Goal: Task Accomplishment & Management: Manage account settings

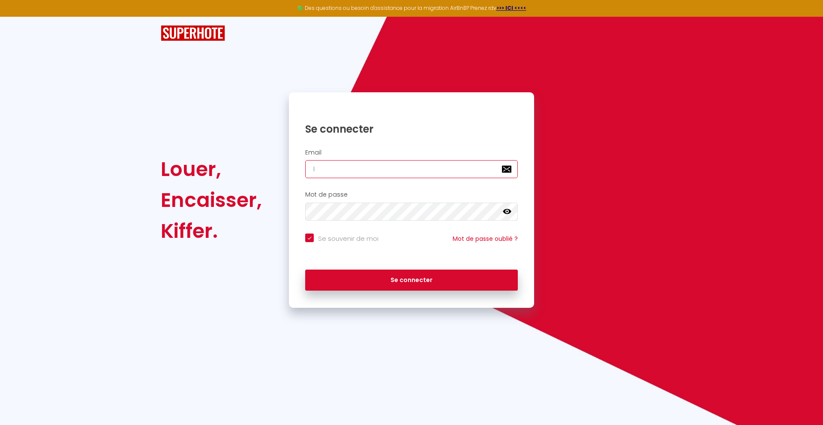
type input "le"
checkbox input "true"
type input "lesp"
checkbox input "true"
type input "lespac"
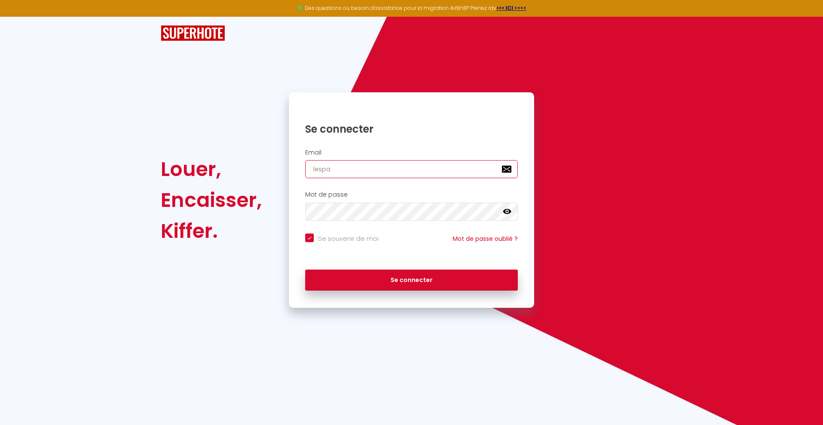
checkbox input "true"
type input "lespaced"
checkbox input "true"
type input "lespacedet"
checkbox input "true"
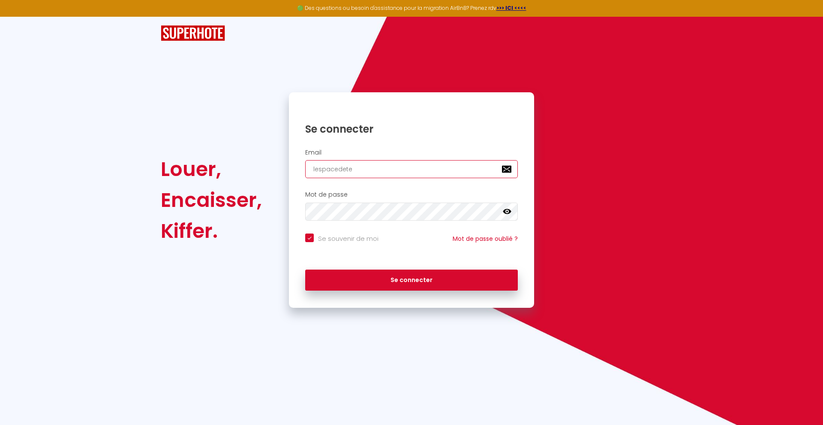
type input "lespacedeten"
checkbox input "true"
type input "lespacedetent"
checkbox input "true"
type input "lespacedetente"
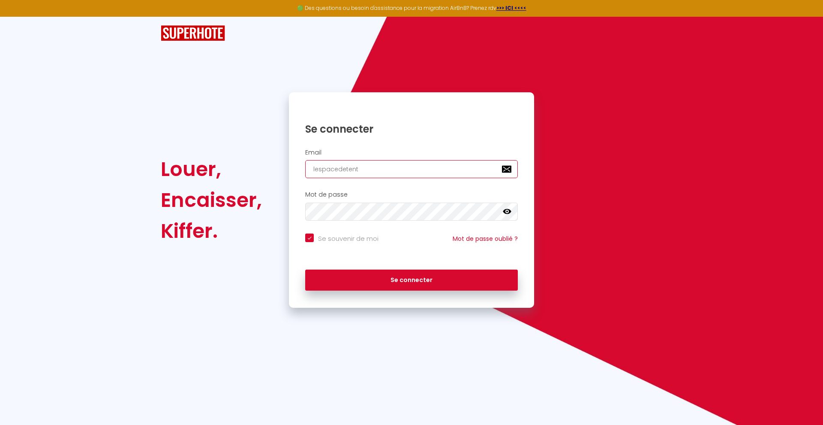
checkbox input "true"
type input "lespacedetente@"
checkbox input "true"
type input "lespacedetente@g"
checkbox input "true"
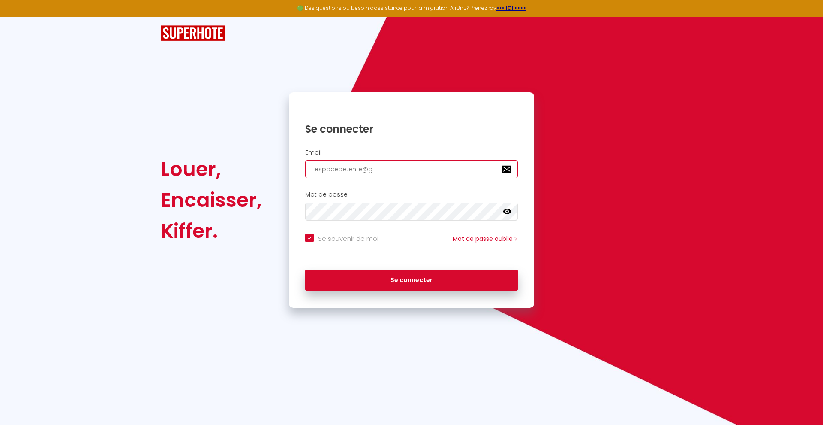
type input "lespacedetente@gm"
checkbox input "true"
type input "lespacedetente@gma"
checkbox input "true"
type input "lespacedetente@gmai"
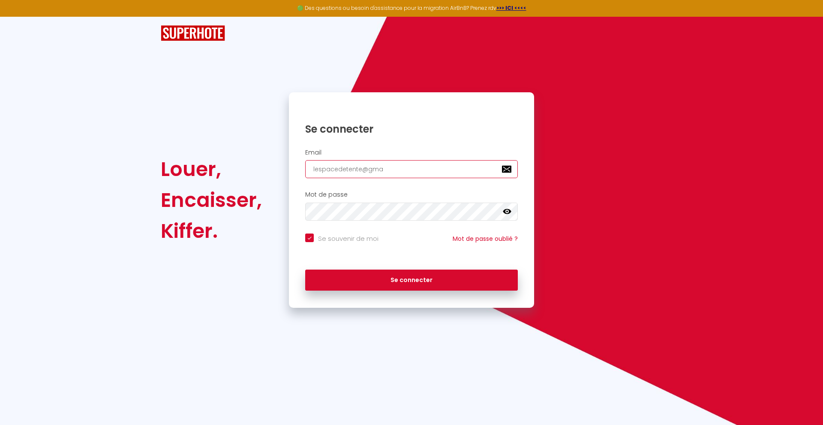
checkbox input "true"
type input "[EMAIL_ADDRESS]"
checkbox input "true"
type input "[EMAIL_ADDRESS]."
checkbox input "true"
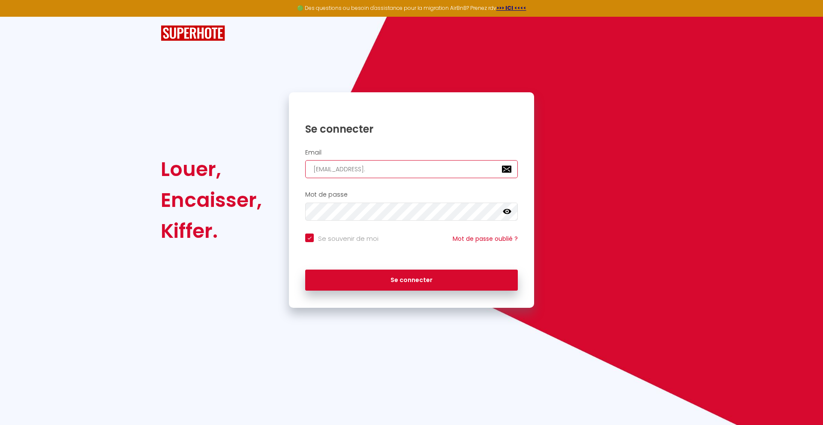
type input "lespacedetente@gmail.c"
checkbox input "true"
type input "[EMAIL_ADDRESS][DOMAIN_NAME]"
checkbox input "true"
type input "[EMAIL_ADDRESS][DOMAIN_NAME]"
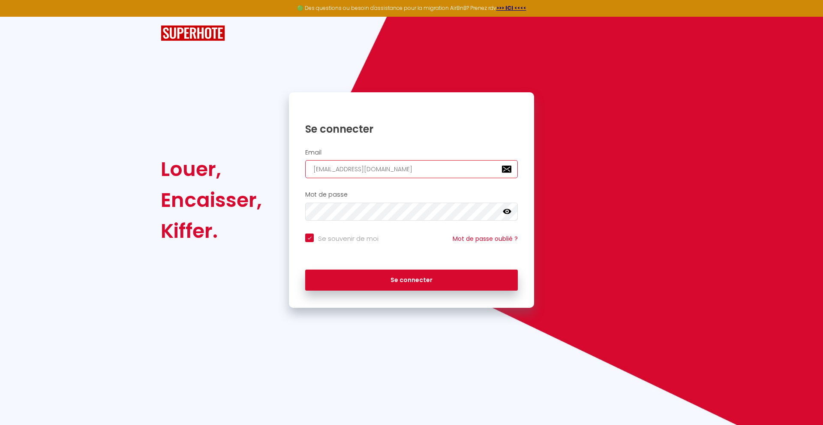
checkbox input "true"
type input "[EMAIL_ADDRESS][DOMAIN_NAME]"
checkbox input "true"
click at [508, 169] on input "[EMAIL_ADDRESS][DOMAIN_NAME]" at bounding box center [411, 169] width 213 height 18
click at [498, 167] on input "[EMAIL_ADDRESS][DOMAIN_NAME]" at bounding box center [411, 169] width 213 height 18
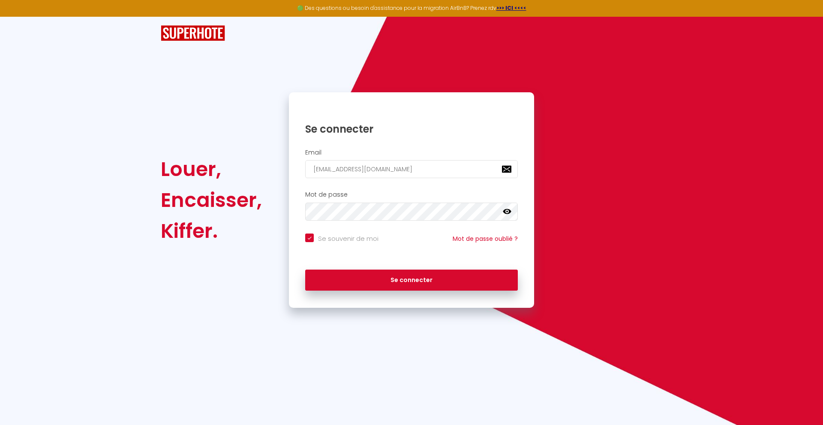
click at [484, 193] on h2 "Mot de passe" at bounding box center [411, 194] width 213 height 7
click at [497, 173] on input "[EMAIL_ADDRESS][DOMAIN_NAME]" at bounding box center [411, 169] width 213 height 18
click at [505, 169] on input "[EMAIL_ADDRESS][DOMAIN_NAME]" at bounding box center [411, 169] width 213 height 18
checkbox input "true"
type input "r"
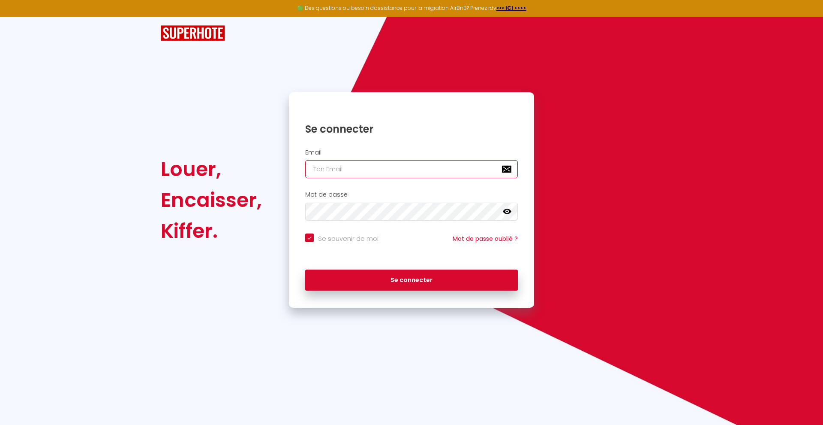
checkbox input "true"
type input "ro"
checkbox input "true"
type input "rom"
checkbox input "true"
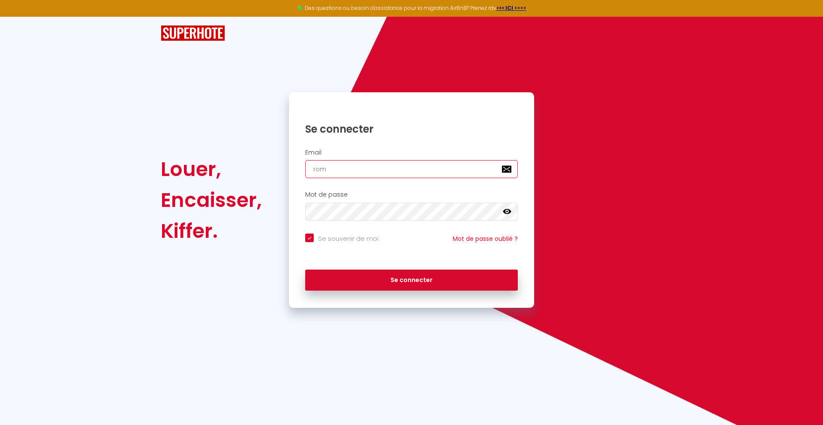
type input "rom1"
checkbox input "true"
type input "rom1."
checkbox input "true"
type input "rom1.c"
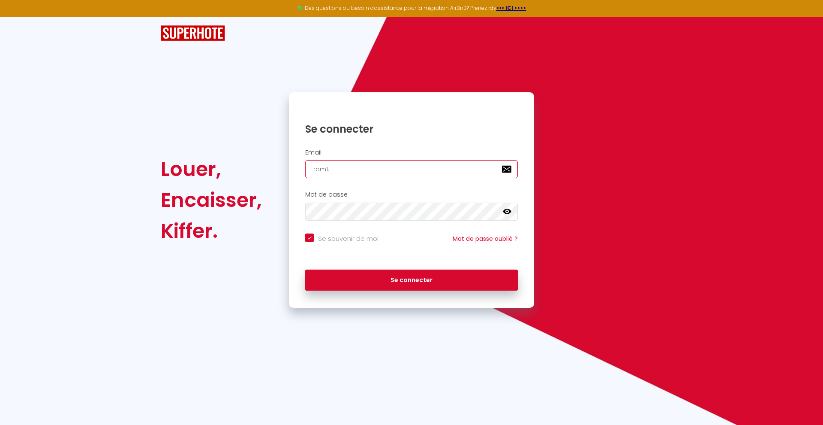
checkbox input "true"
type input "[DOMAIN_NAME]"
checkbox input "true"
type input "rom1.cha"
checkbox input "true"
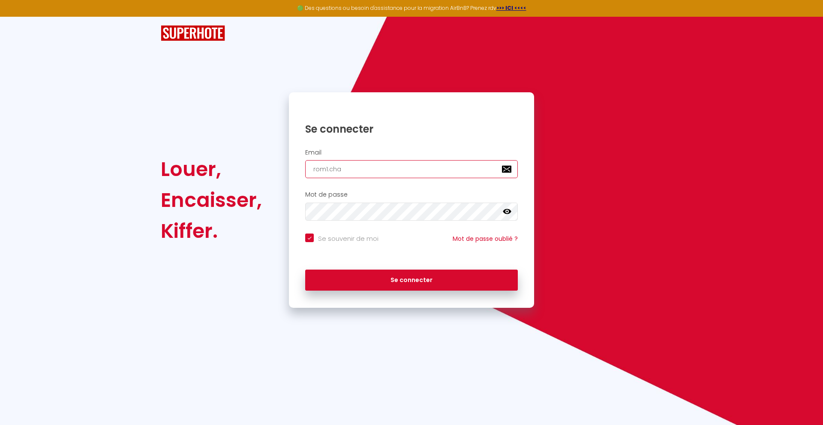
type input "rom1.chai"
checkbox input "true"
type input "rom1.chail"
checkbox input "true"
type input "rom1.chaill"
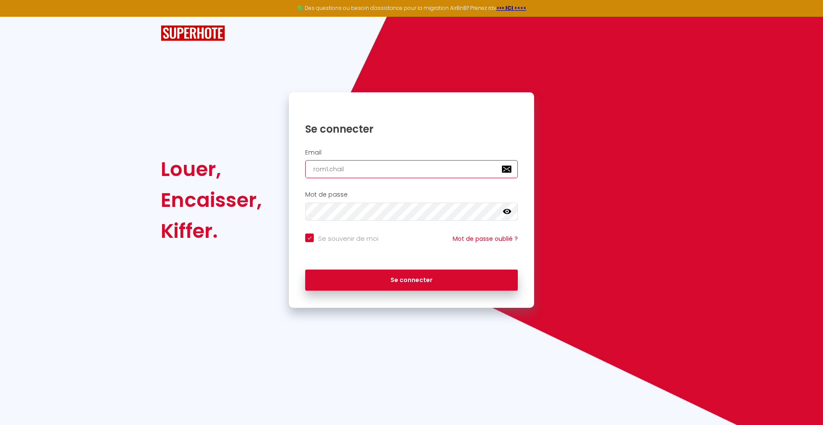
checkbox input "true"
type input "rom1.chaillo"
checkbox input "true"
type input "rom1.[PERSON_NAME]"
checkbox input "true"
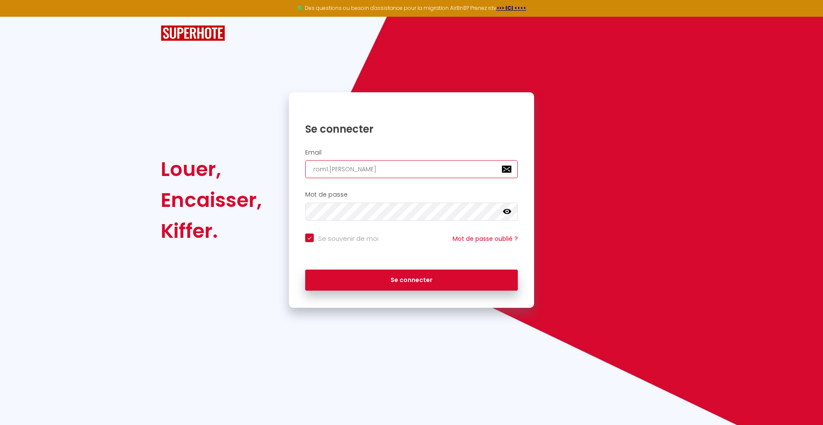
type input "rom1.[PERSON_NAME]@"
checkbox input "true"
type input "rom1.[PERSON_NAME]@h"
checkbox input "true"
type input "rom1.[PERSON_NAME]@ho"
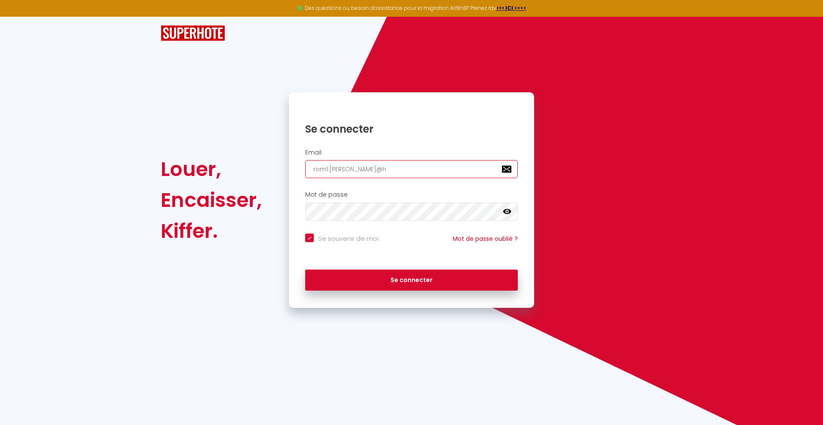
checkbox input "true"
type input "rom1.[PERSON_NAME]@hot"
checkbox input "true"
type input "rom1.[PERSON_NAME]@hotm"
checkbox input "true"
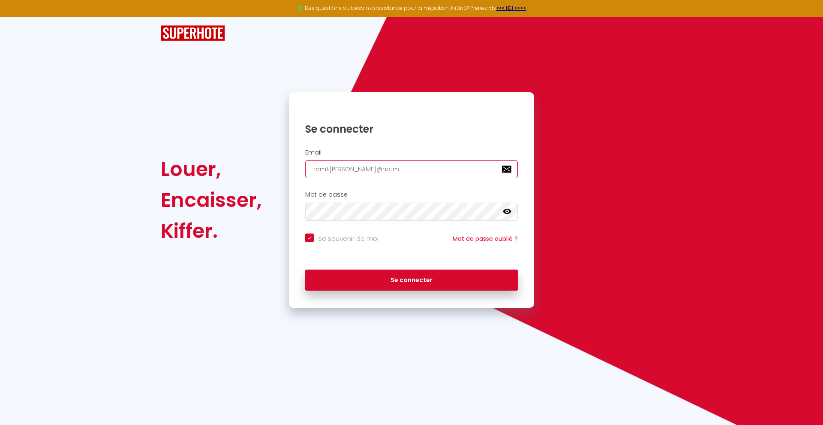
type input "rom1.[PERSON_NAME]@hotma"
checkbox input "true"
type input "rom1.[PERSON_NAME]@hotmai"
checkbox input "true"
type input "[EMAIL_ADDRESS][PERSON_NAME]"
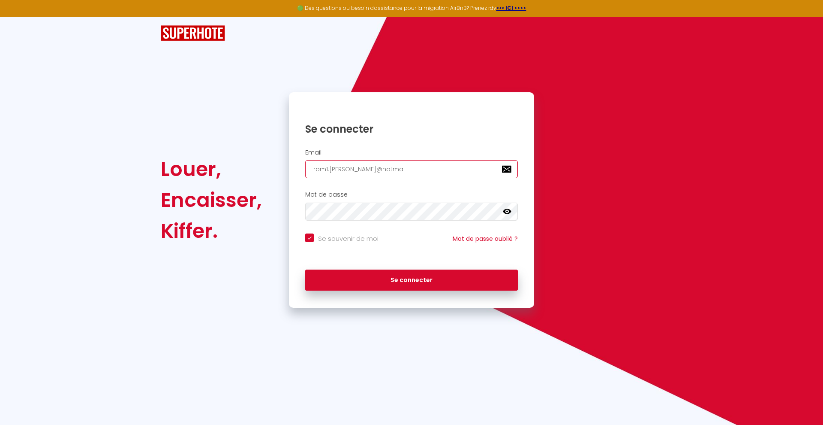
checkbox input "true"
type input "[EMAIL_ADDRESS][PERSON_NAME]."
checkbox input "true"
type input "rom1.[PERSON_NAME]@hotmail.f"
checkbox input "true"
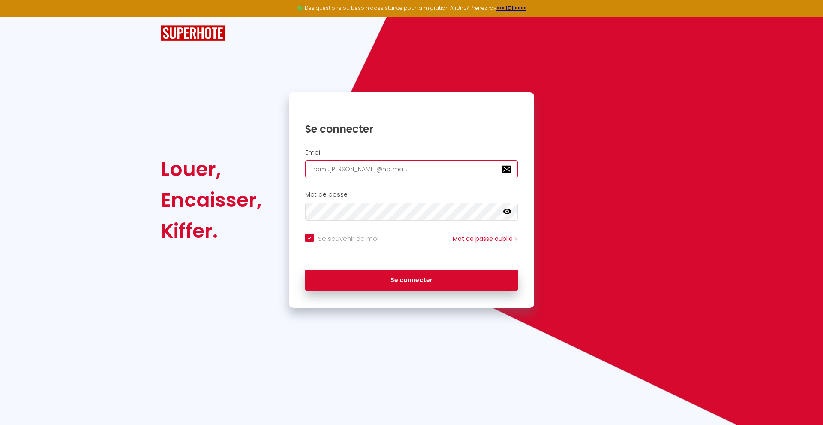
type input "[EMAIL_ADDRESS][PERSON_NAME][DOMAIN_NAME]"
checkbox input "true"
type input "[EMAIL_ADDRESS][PERSON_NAME][DOMAIN_NAME]"
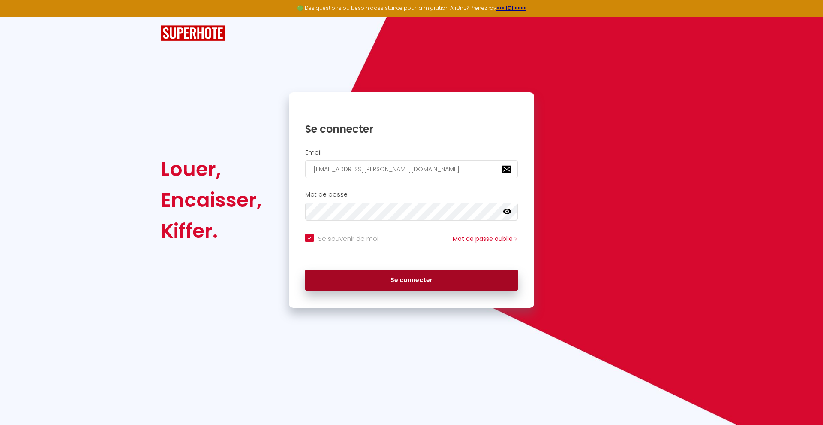
click at [395, 277] on button "Se connecter" at bounding box center [411, 279] width 213 height 21
checkbox input "true"
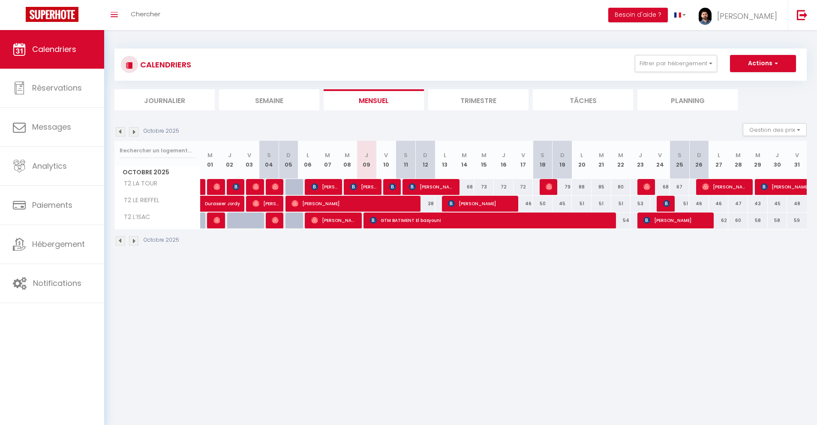
click at [415, 222] on span "GTM BATIMENT El basyouni" at bounding box center [491, 220] width 243 height 16
select select "OK"
select select "KO"
select select "1"
select select "0"
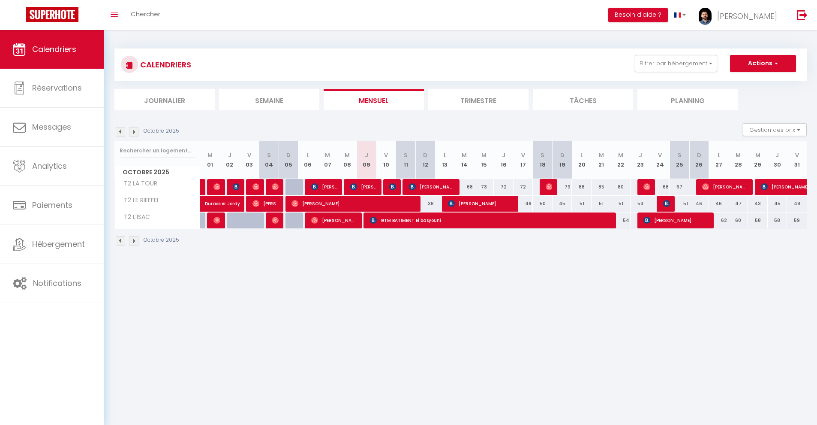
select select "1"
select select
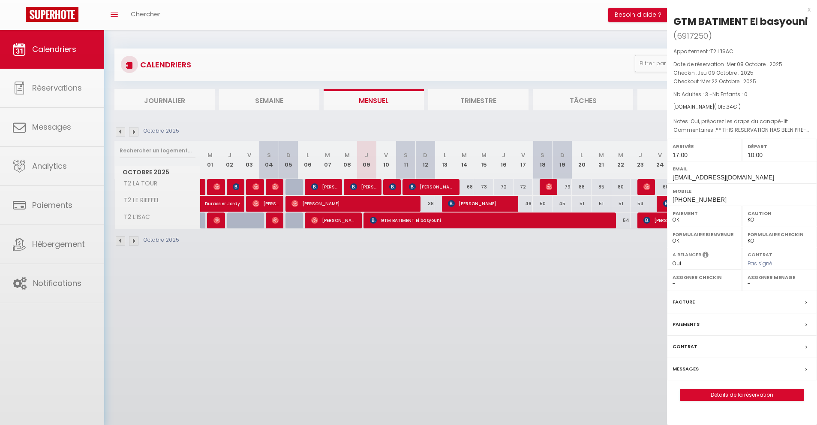
select select "4750"
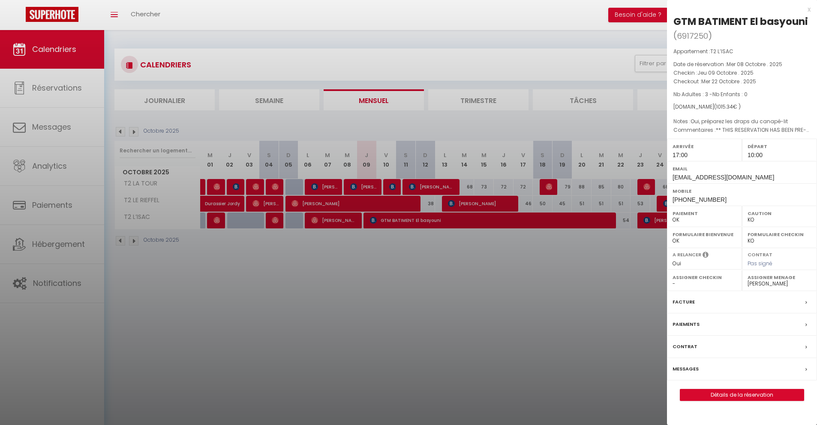
click at [688, 365] on label "Messages" at bounding box center [686, 368] width 26 height 9
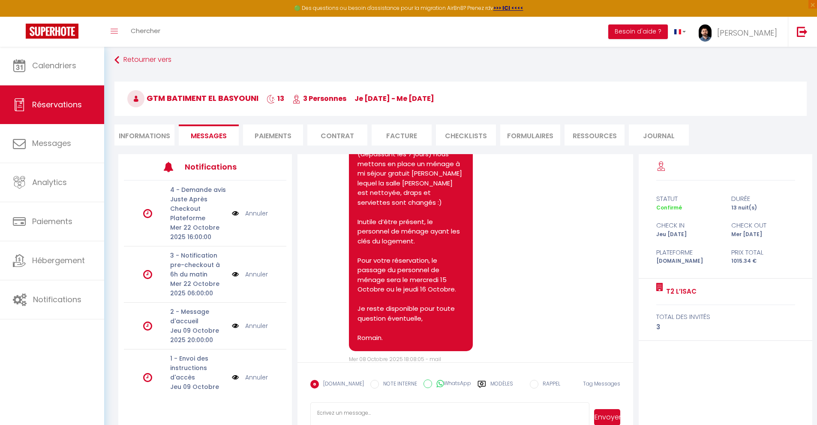
scroll to position [46, 0]
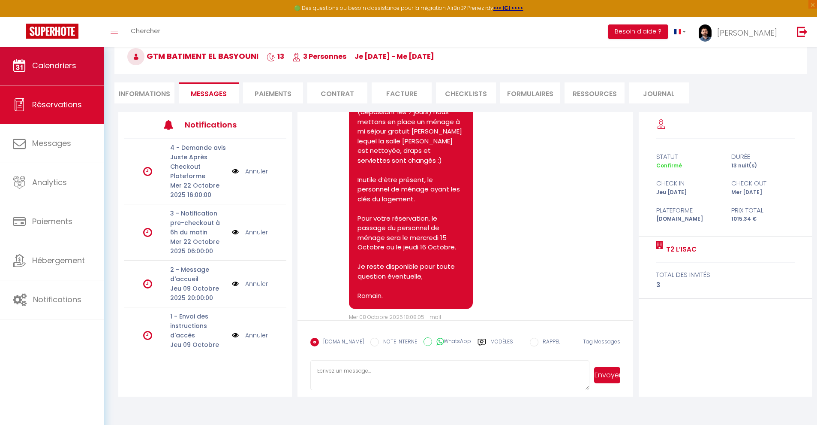
click at [41, 57] on link "Calendriers" at bounding box center [52, 65] width 104 height 39
